Goal: Find contact information: Find contact information

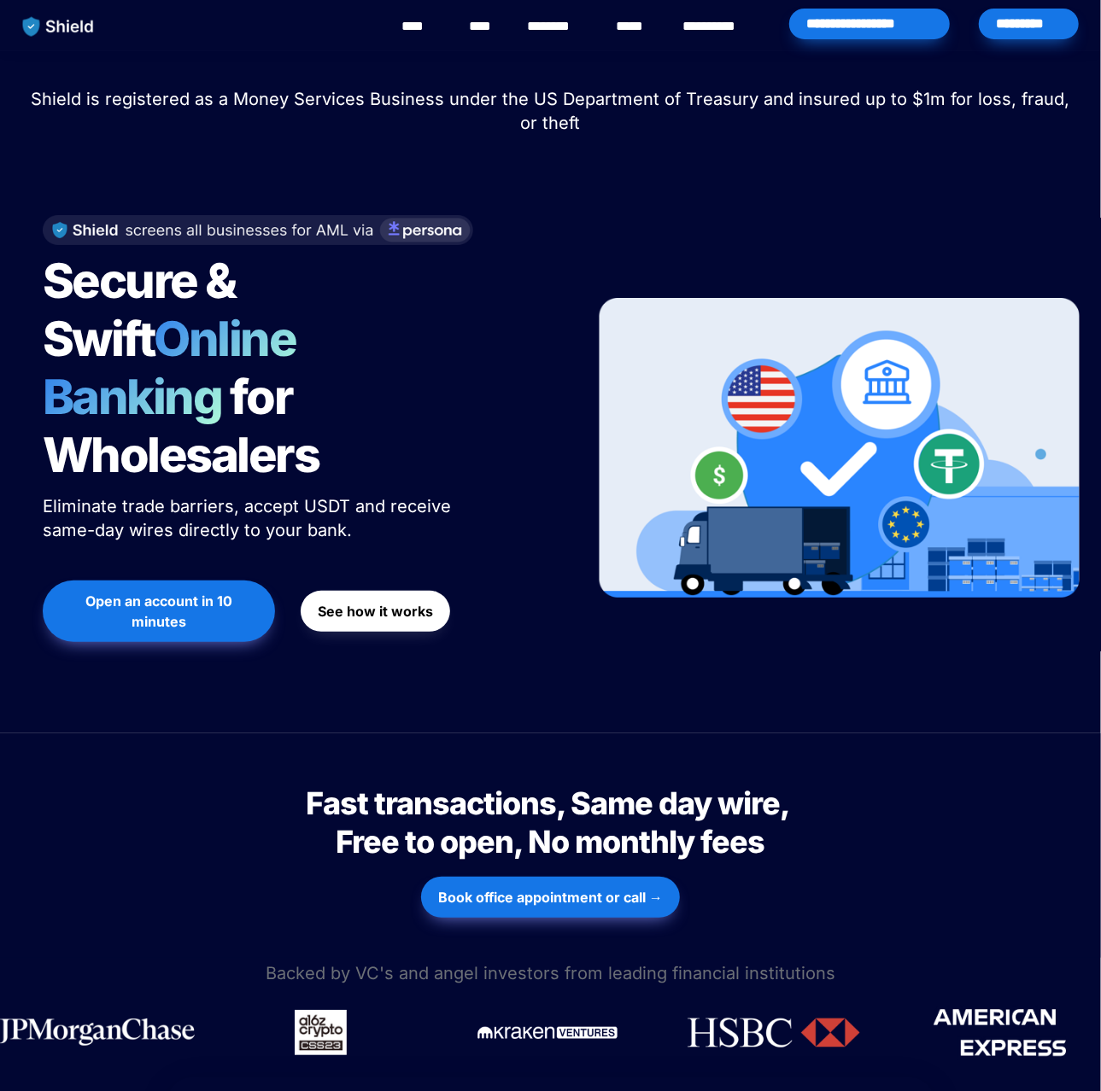
click at [166, 593] on strong "Open an account in 10 minutes" at bounding box center [160, 612] width 150 height 38
click at [555, 28] on link "********" at bounding box center [557, 26] width 61 height 20
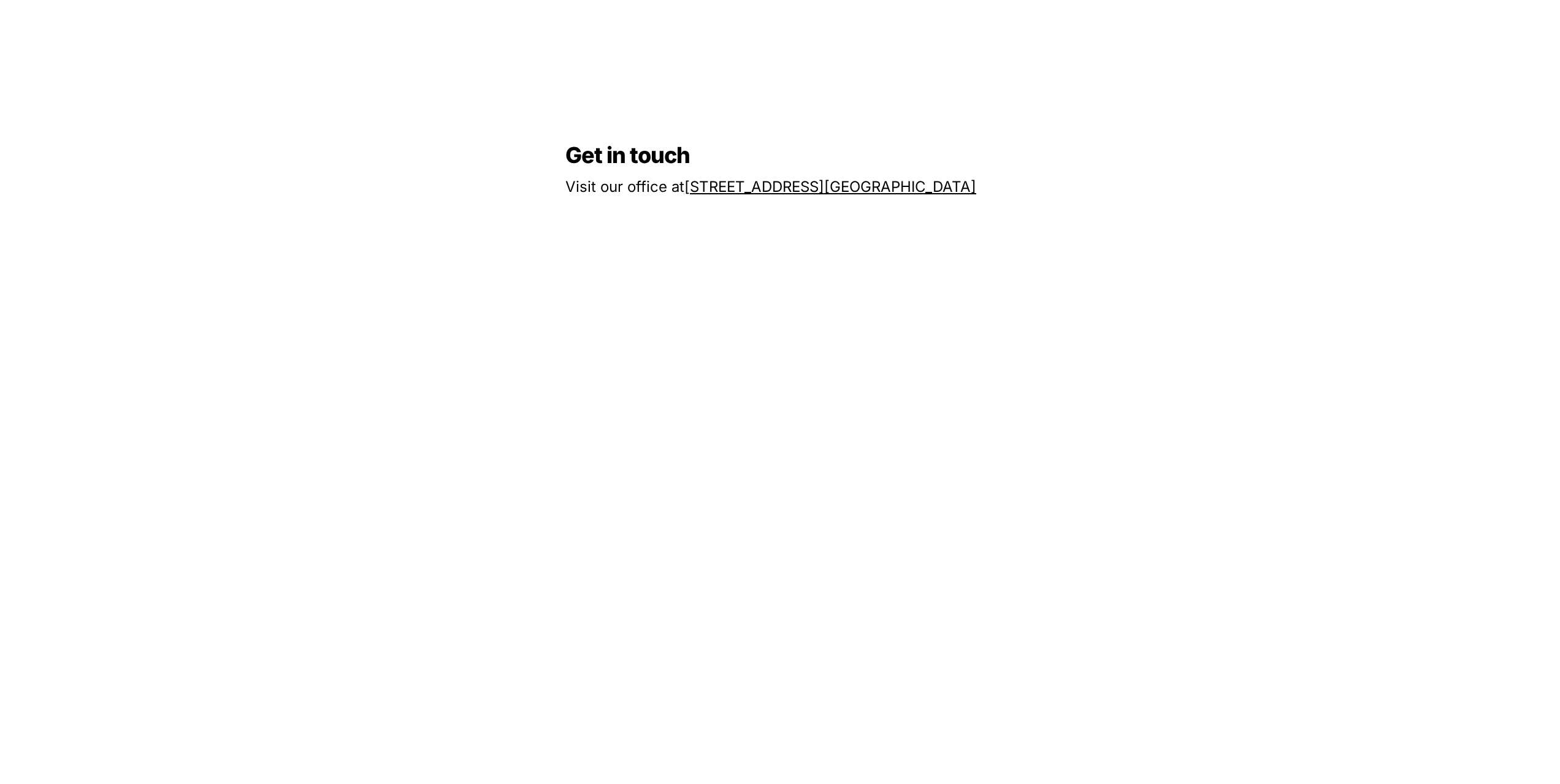
scroll to position [1105, 0]
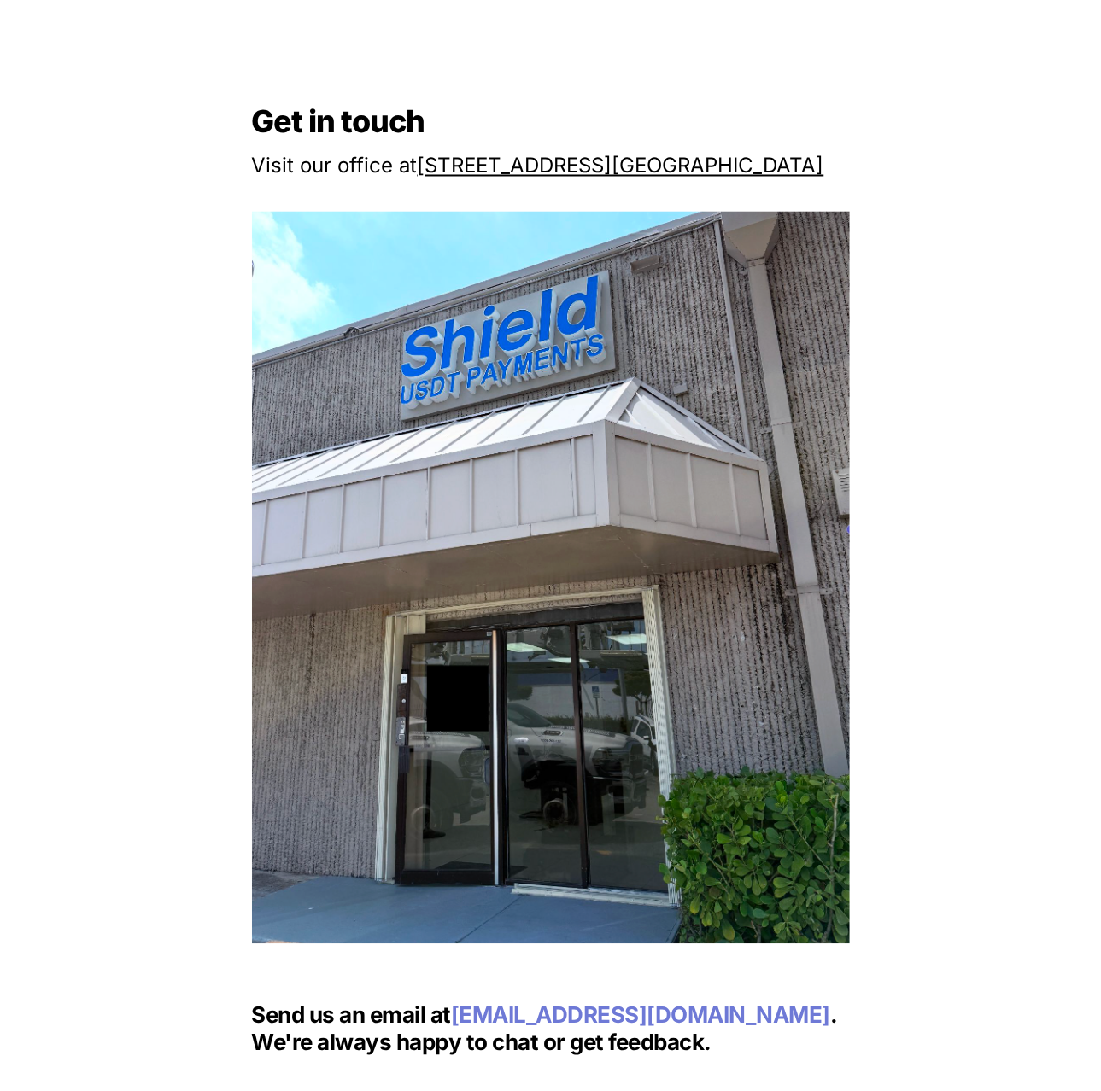
click at [973, 150] on div "Get in touch Visit our office at [STREET_ADDRESS] Send us an email at [EMAIL_AD…" at bounding box center [550, 578] width 1101 height 1609
click at [697, 55] on div "Get in touch Visit our office at [STREET_ADDRESS] Send us an email at [EMAIL_AD…" at bounding box center [550, 578] width 1101 height 1609
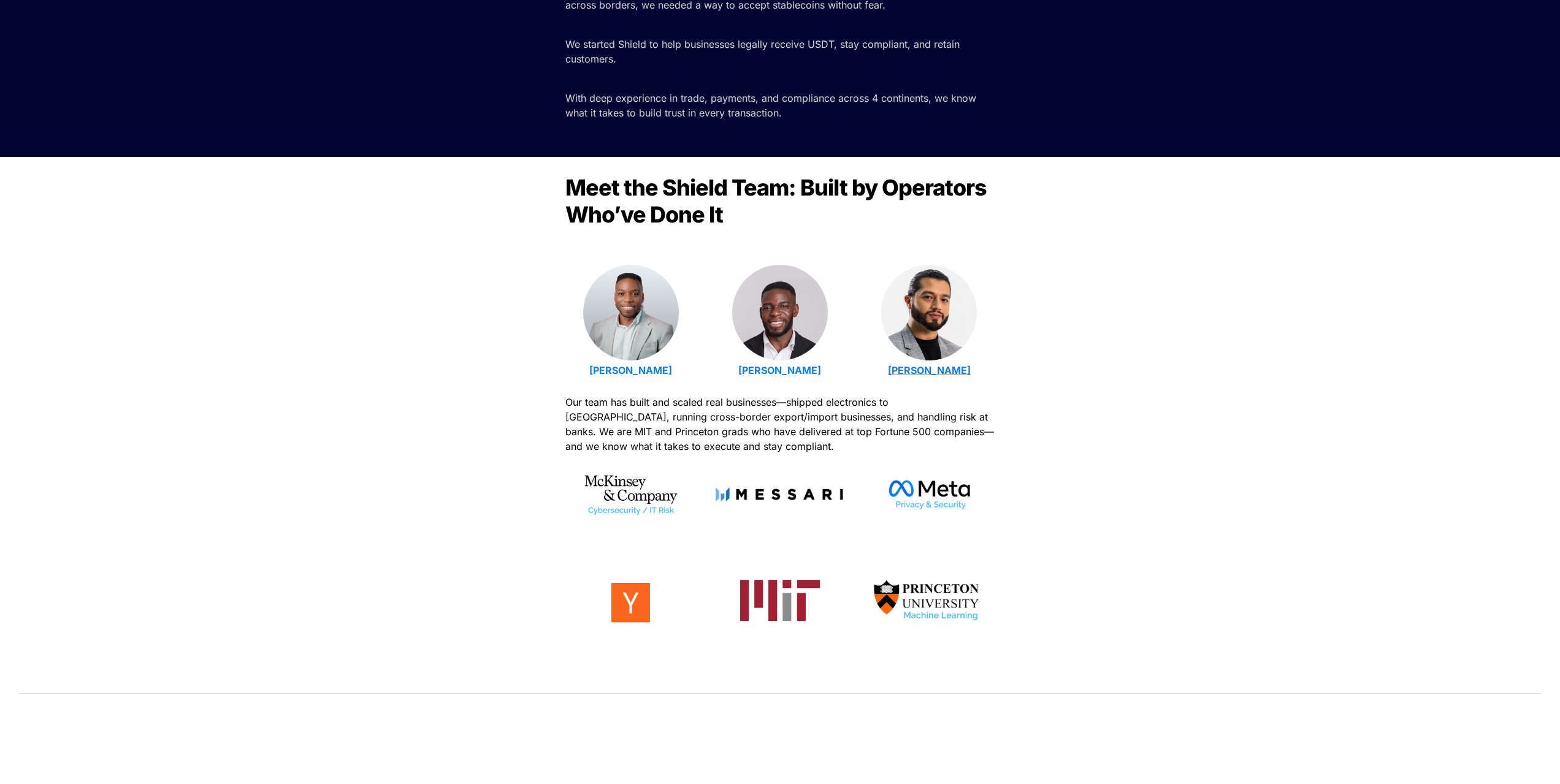
scroll to position [185, 0]
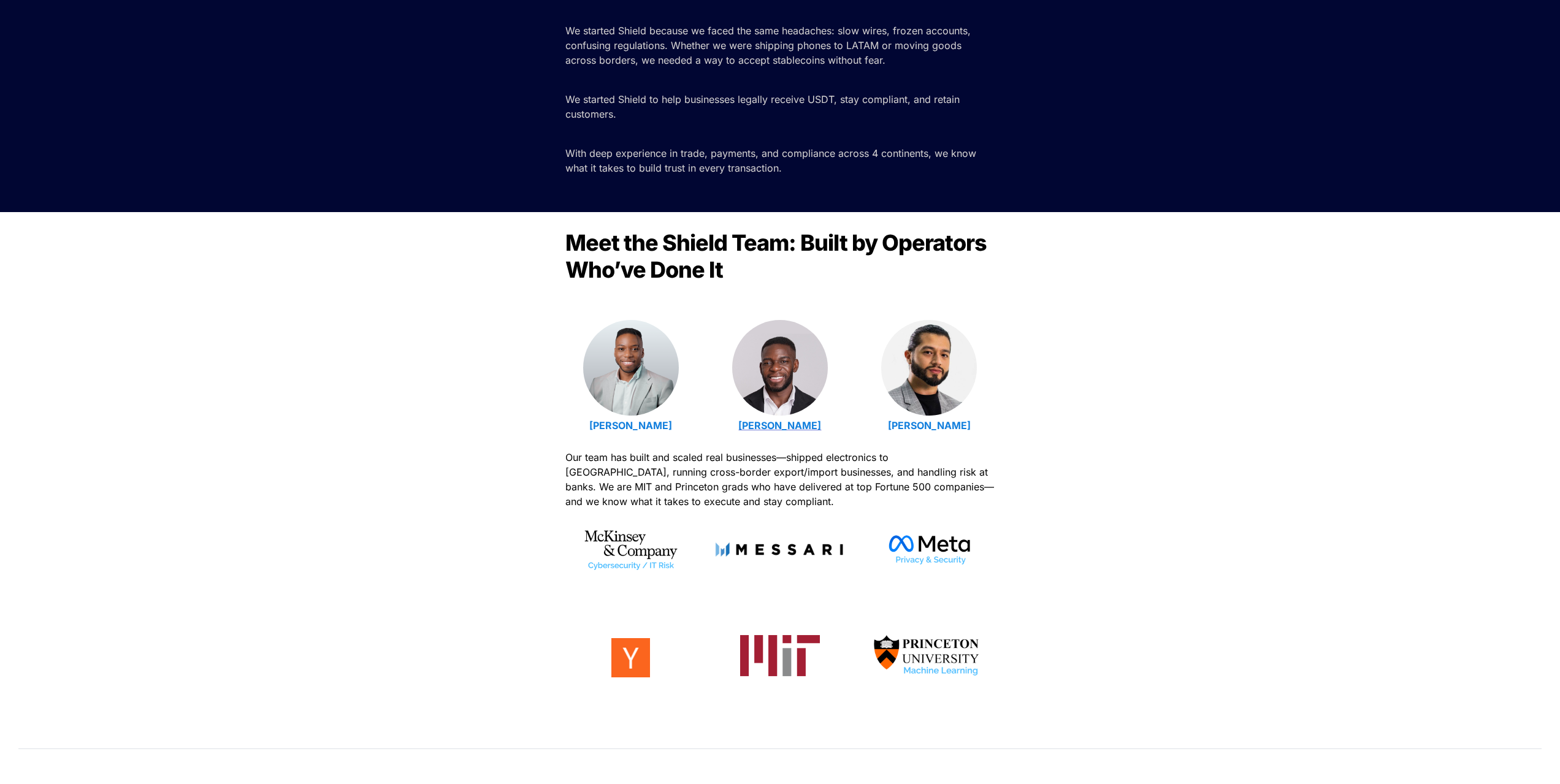
click at [773, 427] on strong "[PERSON_NAME]" at bounding box center [779, 425] width 83 height 12
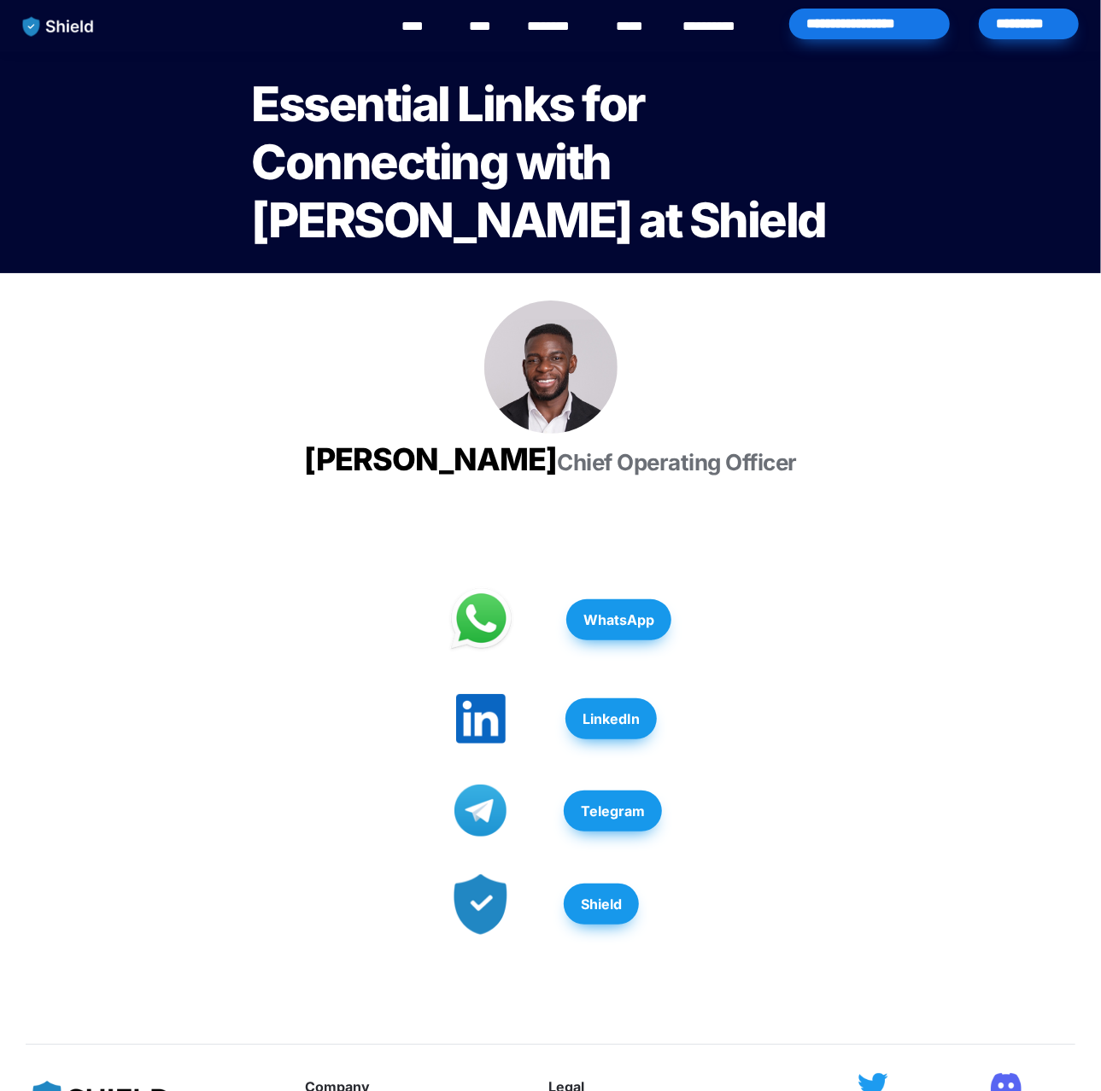
drag, startPoint x: 442, startPoint y: 459, endPoint x: 666, endPoint y: 464, distance: 223.8
click at [666, 464] on h3 "[PERSON_NAME] Chief Operating Officer" at bounding box center [551, 460] width 598 height 52
copy span "[PERSON_NAME]"
